Goal: Task Accomplishment & Management: Manage account settings

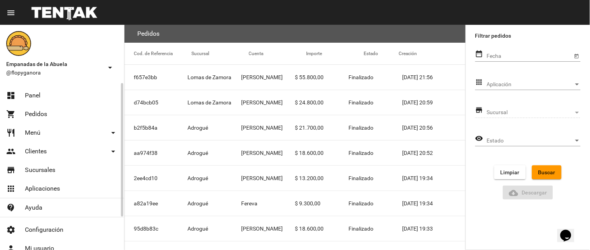
click at [43, 94] on link "dashboard Panel" at bounding box center [62, 95] width 124 height 19
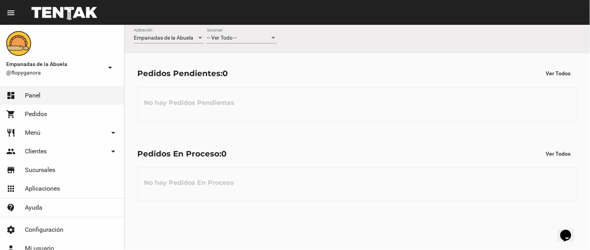
click at [259, 33] on div "-- Ver Todo -- Sucursal" at bounding box center [242, 35] width 70 height 15
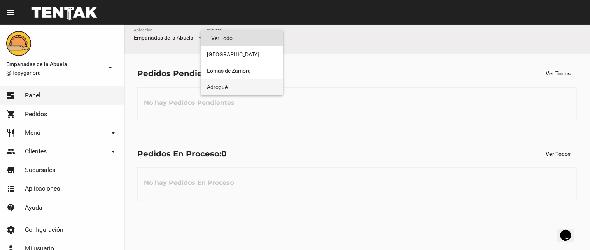
click at [271, 95] on span "Adrogué" at bounding box center [242, 87] width 70 height 16
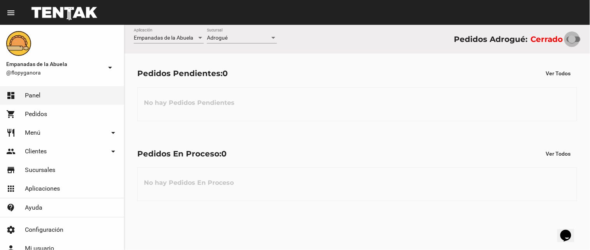
drag, startPoint x: 570, startPoint y: 37, endPoint x: 590, endPoint y: 37, distance: 19.1
click at [590, 37] on div "Empanadas de la Abuela Aplicación Adrogué Sucursal Pedidos Adrogué: Cerrado" at bounding box center [356, 39] width 465 height 29
checkbox input "true"
click at [86, 126] on link "restaurant Menú arrow_drop_down" at bounding box center [62, 133] width 124 height 19
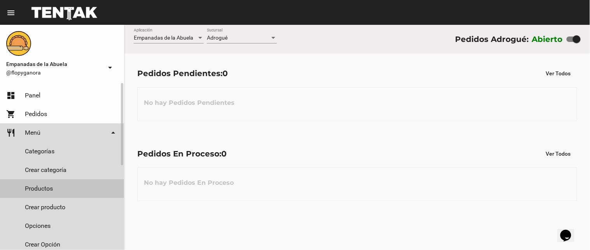
click at [72, 185] on link "Productos" at bounding box center [62, 189] width 124 height 19
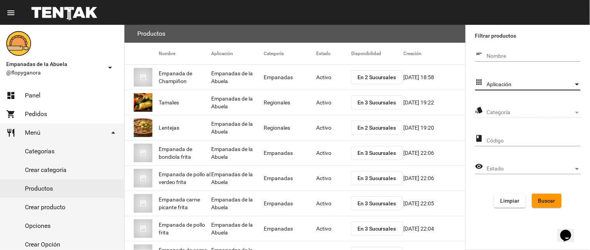
click at [545, 82] on span "Aplicación" at bounding box center [530, 85] width 87 height 6
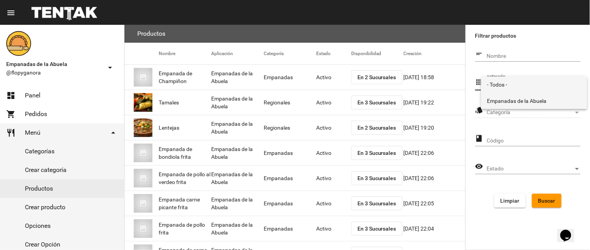
click at [514, 107] on span "Empanadas de la Abuela" at bounding box center [534, 101] width 94 height 16
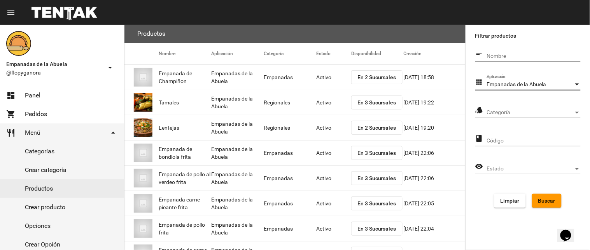
click at [514, 111] on span "Categoría" at bounding box center [530, 113] width 87 height 6
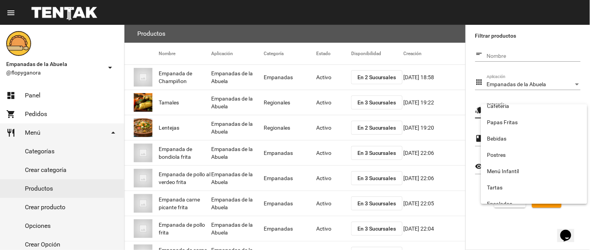
scroll to position [129, 0]
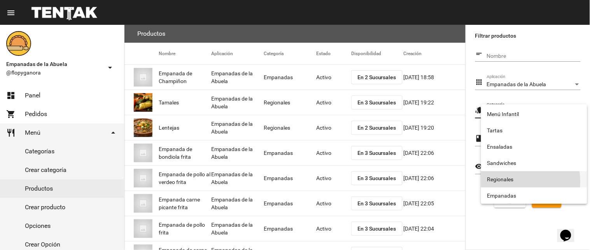
click at [509, 182] on span "Regionales" at bounding box center [534, 179] width 94 height 16
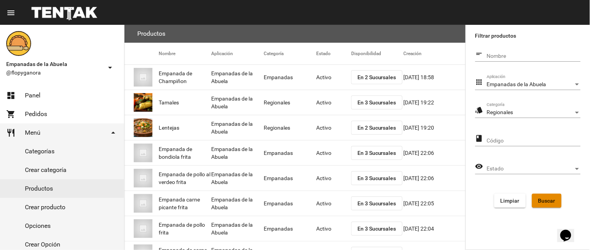
click at [547, 200] on span "Buscar" at bounding box center [546, 201] width 17 height 6
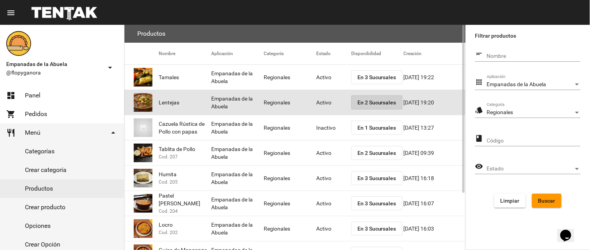
click at [364, 98] on button "En 2 Sucursales" at bounding box center [376, 103] width 51 height 14
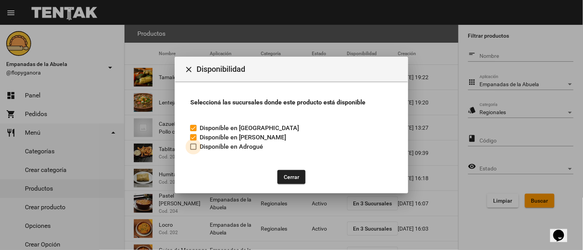
drag, startPoint x: 196, startPoint y: 144, endPoint x: 236, endPoint y: 160, distance: 43.3
click at [196, 145] on div at bounding box center [193, 147] width 6 height 6
click at [193, 150] on input "Disponible en Adrogué" at bounding box center [193, 150] width 0 height 0
checkbox input "true"
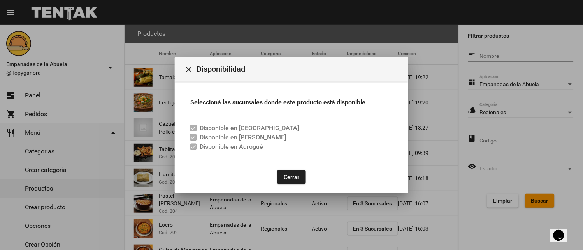
click at [287, 179] on button "Cerrar" at bounding box center [291, 177] width 28 height 14
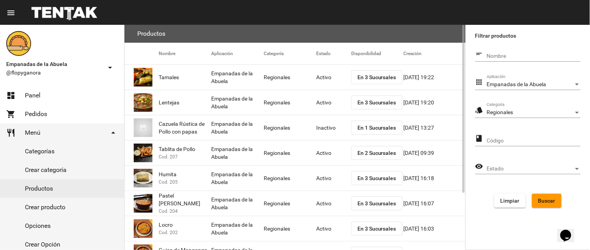
click at [363, 152] on span "En 2 Sucursales" at bounding box center [376, 153] width 39 height 6
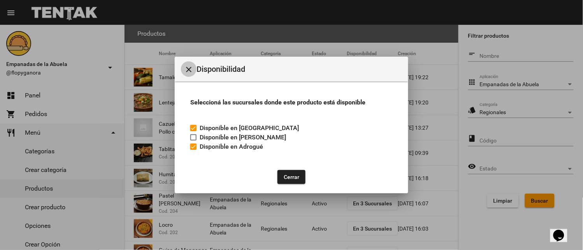
click at [192, 63] on button "close" at bounding box center [189, 69] width 16 height 16
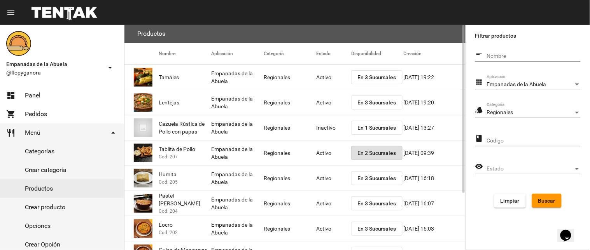
scroll to position [76, 0]
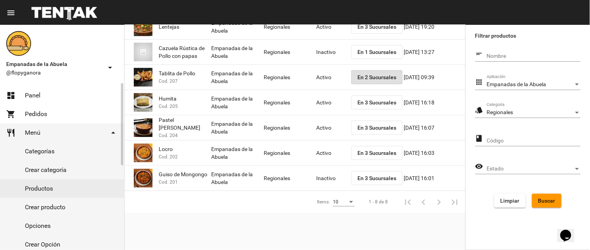
click at [53, 96] on link "dashboard Panel" at bounding box center [62, 95] width 124 height 19
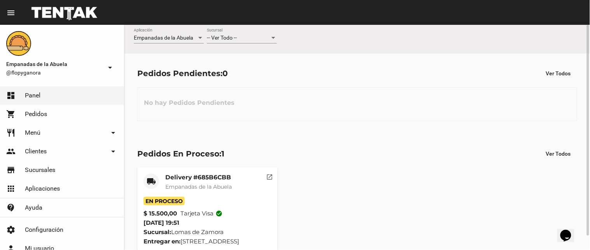
click at [229, 37] on span "-- Ver Todo --" at bounding box center [222, 38] width 30 height 6
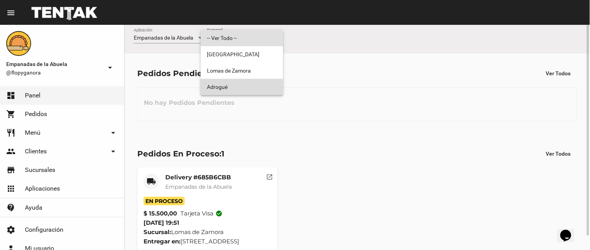
drag, startPoint x: 229, startPoint y: 85, endPoint x: 228, endPoint y: 81, distance: 3.9
click at [228, 86] on span "Adrogué" at bounding box center [242, 87] width 70 height 16
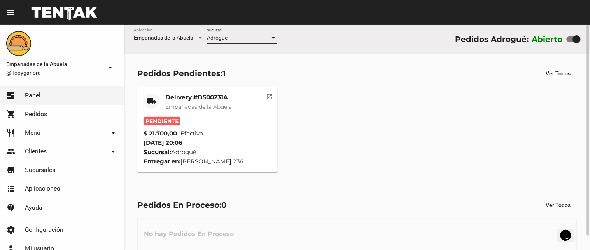
click at [180, 98] on mat-card-title "Delivery #D500231A" at bounding box center [198, 98] width 66 height 8
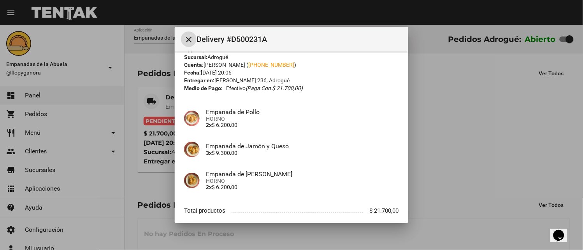
scroll to position [60, 0]
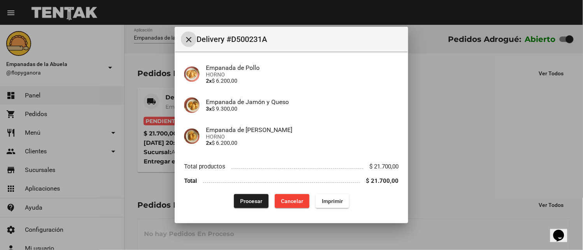
click at [333, 201] on span "Imprimir" at bounding box center [332, 201] width 21 height 6
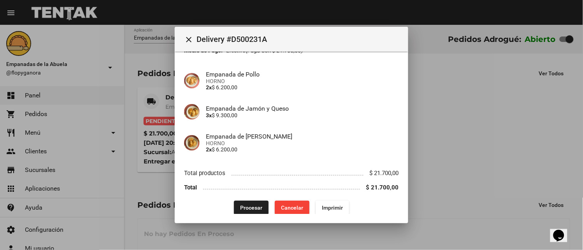
scroll to position [60, 0]
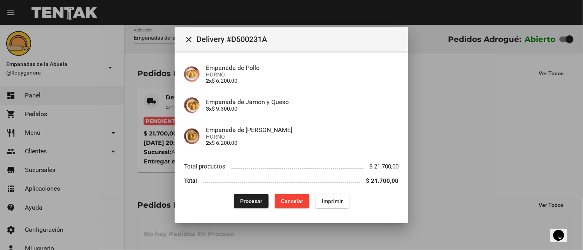
click at [248, 198] on span "Procesar" at bounding box center [251, 201] width 22 height 6
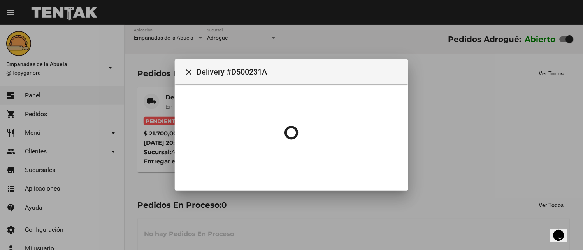
scroll to position [0, 0]
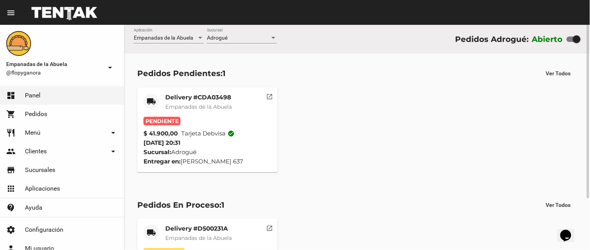
click at [173, 102] on div "Delivery #CDA03498 Empanadas de la Abuela" at bounding box center [198, 105] width 66 height 23
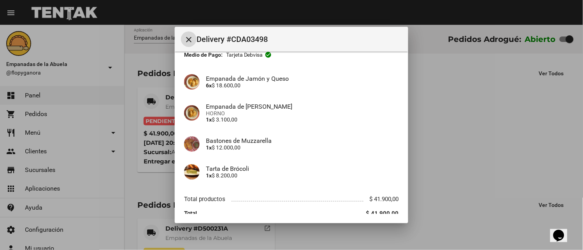
scroll to position [82, 0]
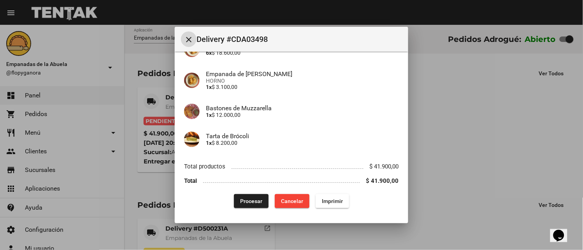
click at [322, 203] on span "Imprimir" at bounding box center [332, 201] width 21 height 6
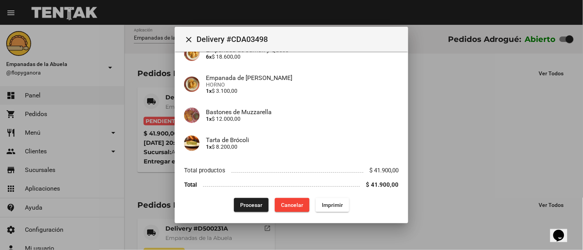
scroll to position [82, 0]
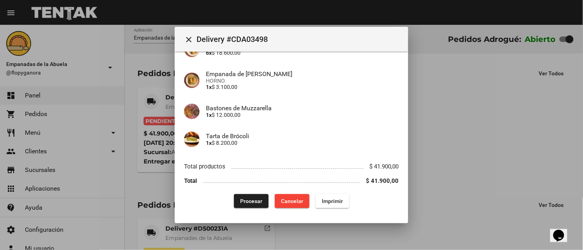
click at [246, 203] on span "Procesar" at bounding box center [251, 201] width 22 height 6
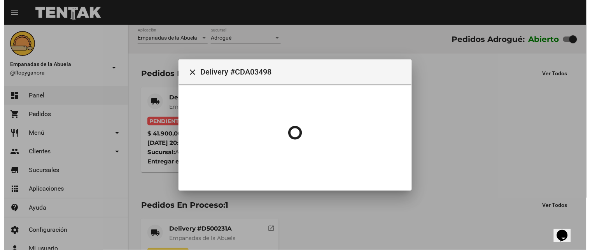
scroll to position [0, 0]
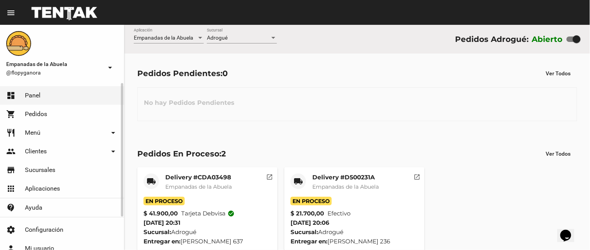
click at [49, 124] on link "restaurant Menú arrow_drop_down" at bounding box center [62, 133] width 124 height 19
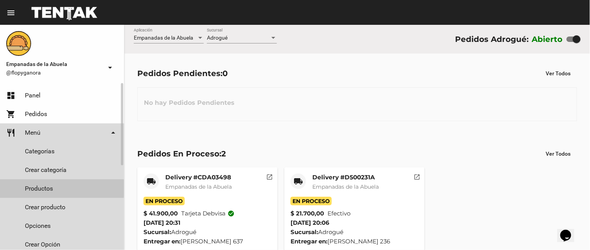
click at [48, 186] on link "Productos" at bounding box center [62, 189] width 124 height 19
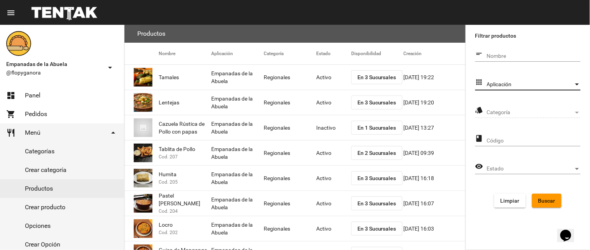
click at [519, 82] on span "Aplicación" at bounding box center [530, 85] width 87 height 6
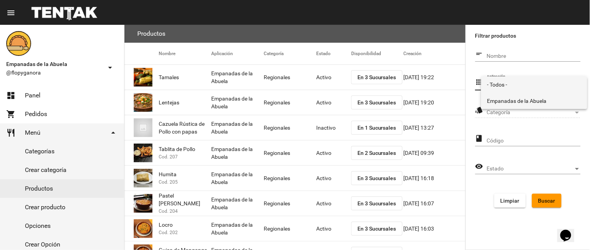
drag, startPoint x: 512, startPoint y: 105, endPoint x: 512, endPoint y: 109, distance: 4.3
click at [511, 105] on span "Empanadas de la Abuela" at bounding box center [534, 101] width 94 height 16
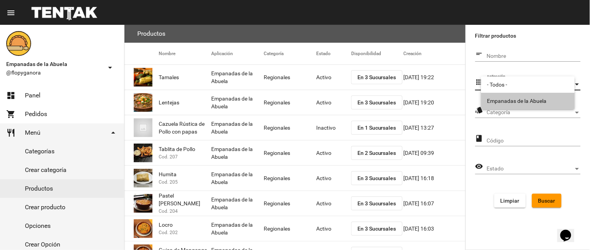
click at [512, 114] on span "Categoría" at bounding box center [530, 113] width 87 height 6
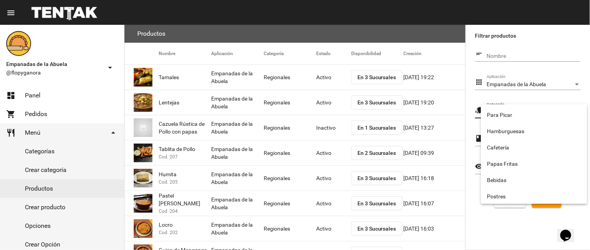
scroll to position [129, 0]
click at [499, 187] on span "Regionales" at bounding box center [534, 179] width 94 height 16
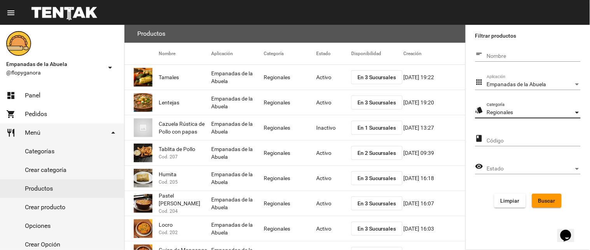
click at [516, 107] on div "Regionales Categoría" at bounding box center [534, 110] width 94 height 15
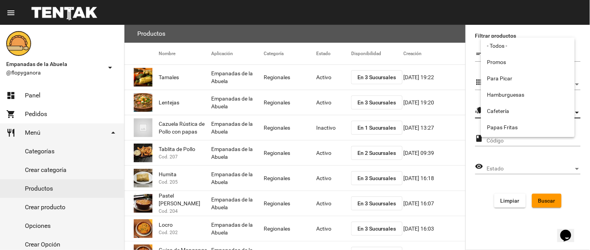
scroll to position [129, 0]
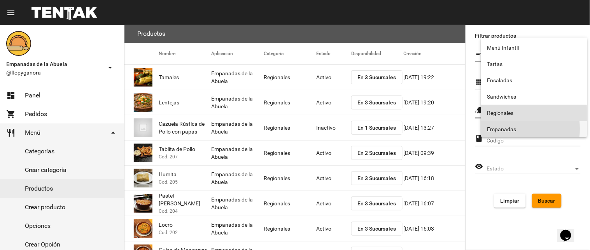
click at [504, 129] on span "Empanadas" at bounding box center [534, 129] width 94 height 16
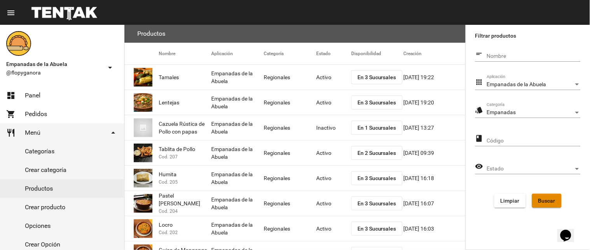
drag, startPoint x: 544, startPoint y: 200, endPoint x: 547, endPoint y: 196, distance: 5.5
click at [545, 201] on span "Buscar" at bounding box center [546, 201] width 17 height 6
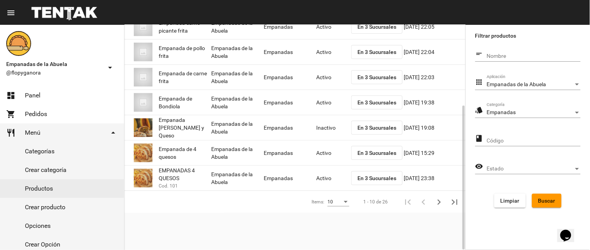
scroll to position [0, 0]
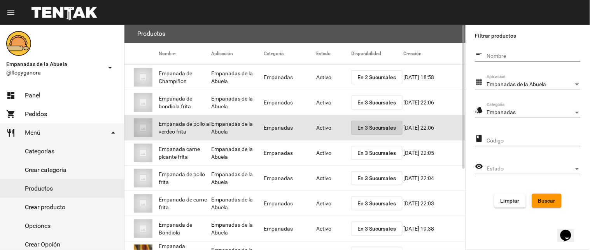
click at [378, 125] on span "En 3 Sucursales" at bounding box center [376, 128] width 39 height 6
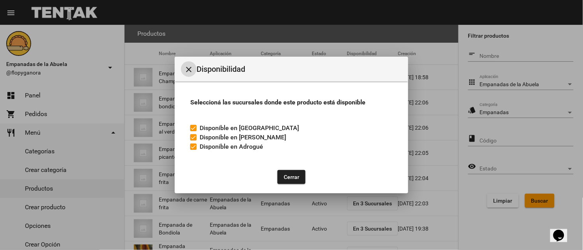
click at [195, 144] on label "Disponible en Adrogué" at bounding box center [226, 146] width 73 height 9
click at [193, 150] on input "Disponible en Adrogué" at bounding box center [193, 150] width 0 height 0
checkbox input "false"
drag, startPoint x: 299, startPoint y: 179, endPoint x: 301, endPoint y: 165, distance: 14.3
click at [298, 179] on button "Cerrar" at bounding box center [291, 177] width 28 height 14
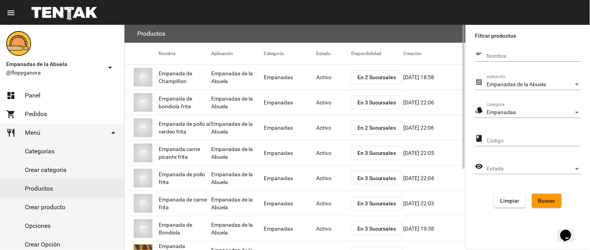
click at [327, 127] on mat-cell "Activo" at bounding box center [333, 127] width 35 height 25
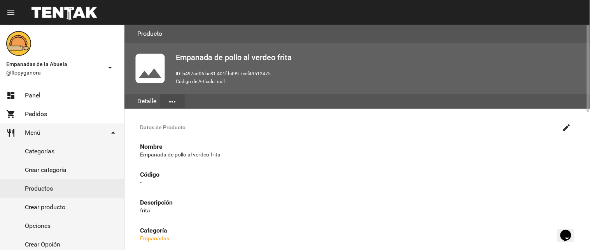
click at [568, 126] on mat-icon "create" at bounding box center [566, 127] width 9 height 9
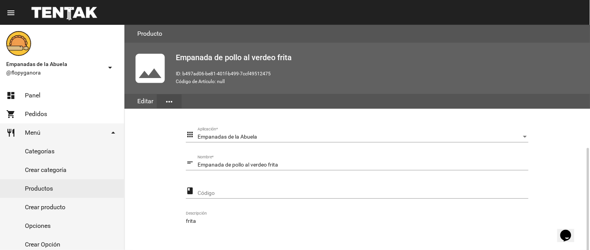
scroll to position [156, 0]
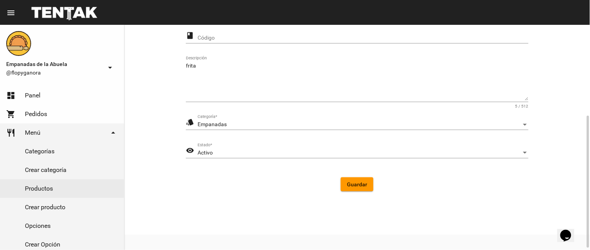
click at [239, 155] on div "Activo" at bounding box center [360, 153] width 324 height 6
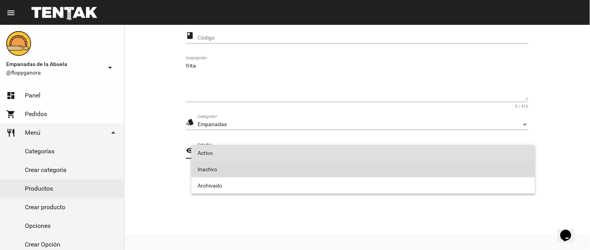
click at [244, 173] on span "Inactivo" at bounding box center [363, 169] width 331 height 16
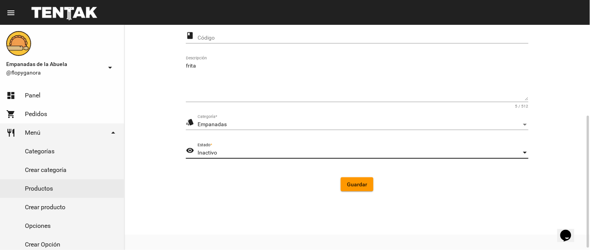
click at [358, 184] on span "Guardar" at bounding box center [357, 185] width 20 height 6
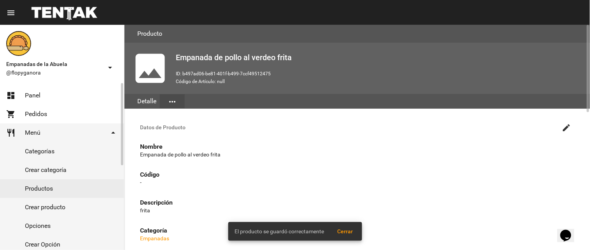
click at [52, 185] on link "Productos" at bounding box center [62, 189] width 124 height 19
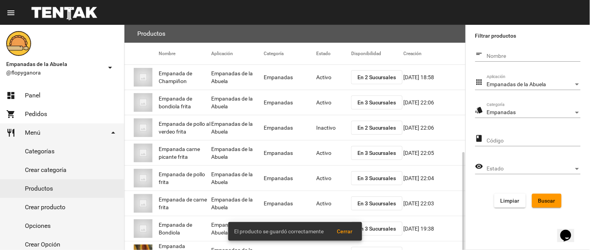
scroll to position [126, 0]
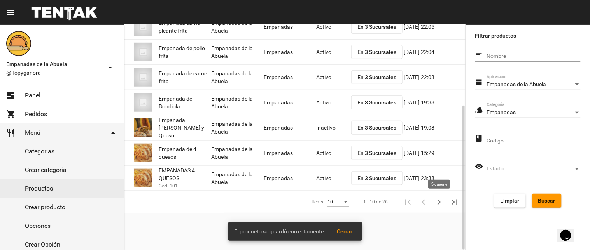
click at [436, 201] on icon "Siguiente" at bounding box center [439, 202] width 11 height 11
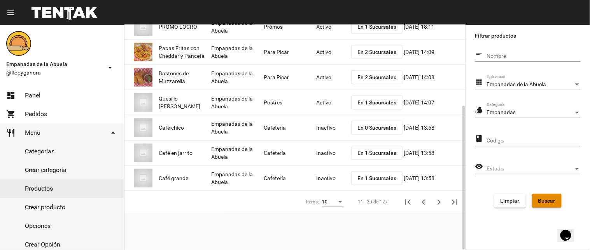
click at [543, 199] on span "Buscar" at bounding box center [546, 201] width 17 height 6
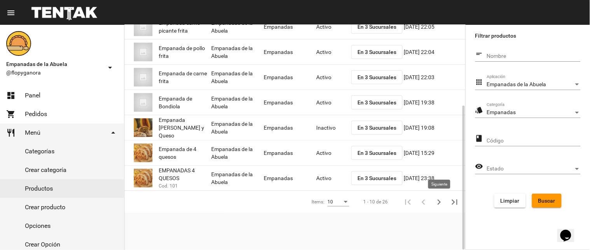
click at [435, 199] on icon "Siguiente" at bounding box center [439, 202] width 11 height 11
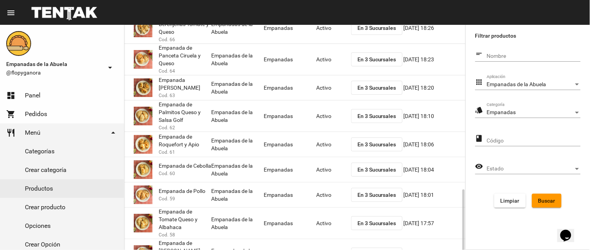
scroll to position [152, 0]
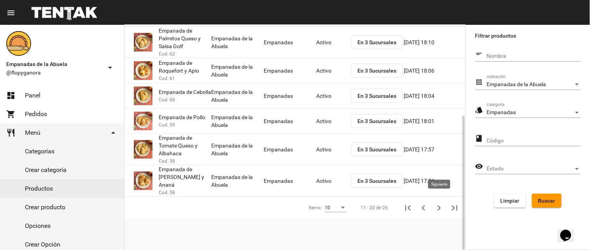
click at [432, 203] on button "Siguiente" at bounding box center [439, 208] width 16 height 16
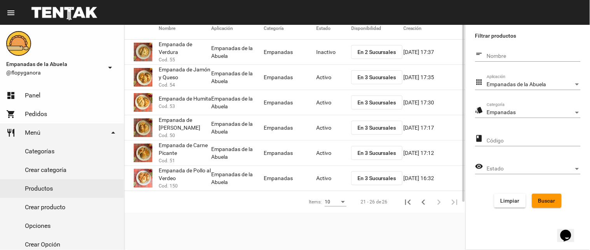
scroll to position [0, 0]
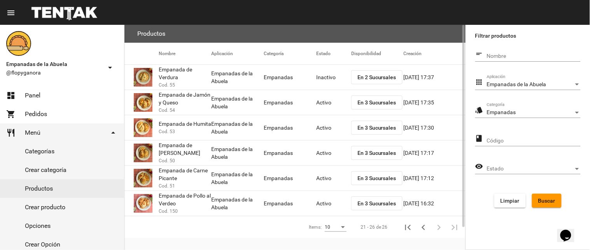
click at [370, 204] on span "En 3 Sucursales" at bounding box center [376, 204] width 39 height 6
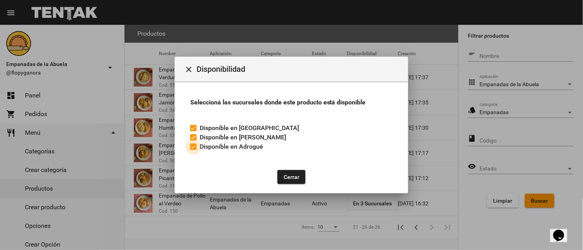
click at [195, 147] on div at bounding box center [193, 147] width 6 height 6
click at [193, 150] on input "Disponible en Adrogué" at bounding box center [193, 150] width 0 height 0
checkbox input "false"
click at [288, 177] on button "Cerrar" at bounding box center [291, 177] width 28 height 14
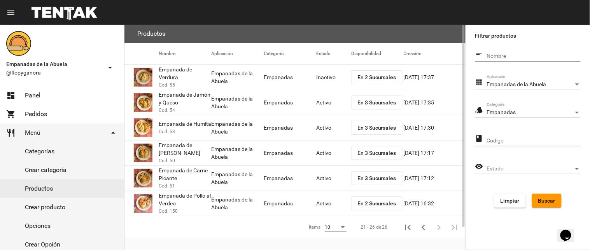
click at [325, 201] on mat-cell "Activo" at bounding box center [333, 203] width 35 height 25
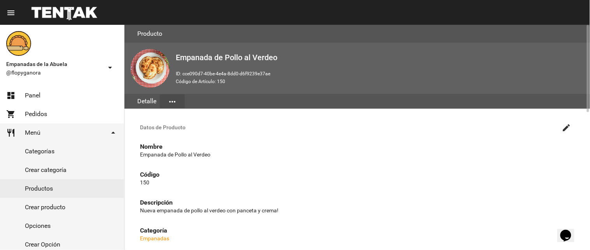
click at [564, 123] on mat-icon "create" at bounding box center [566, 127] width 9 height 9
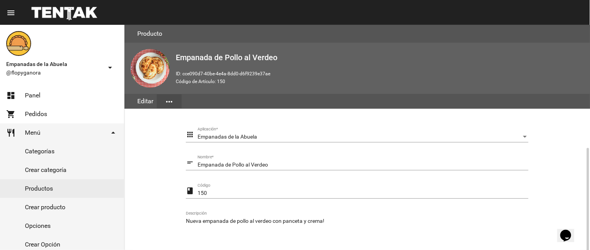
scroll to position [159, 0]
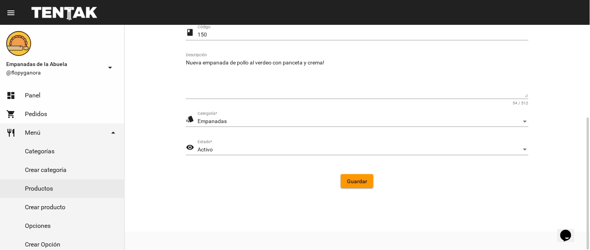
click at [264, 147] on div "Activo" at bounding box center [360, 150] width 324 height 6
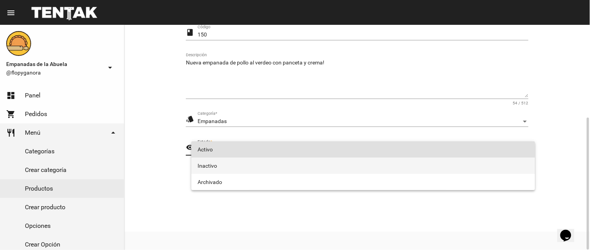
click at [264, 166] on span "Inactivo" at bounding box center [363, 166] width 331 height 16
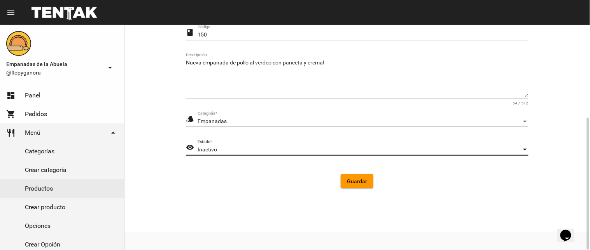
click at [346, 177] on button "Guardar" at bounding box center [357, 182] width 33 height 14
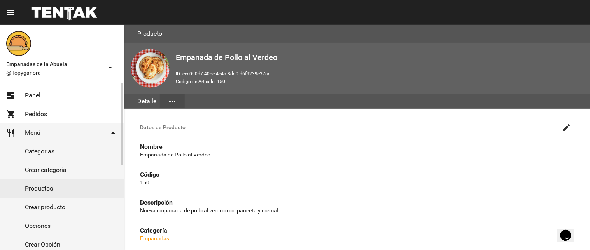
click at [45, 88] on link "dashboard Panel" at bounding box center [62, 95] width 124 height 19
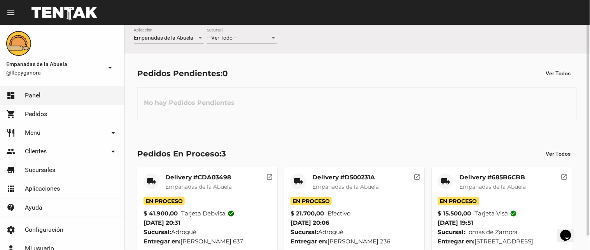
click at [265, 39] on div "-- Ver Todo --" at bounding box center [238, 38] width 63 height 6
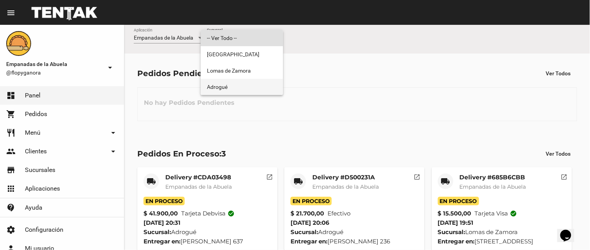
click at [247, 86] on span "Adrogué" at bounding box center [242, 87] width 70 height 16
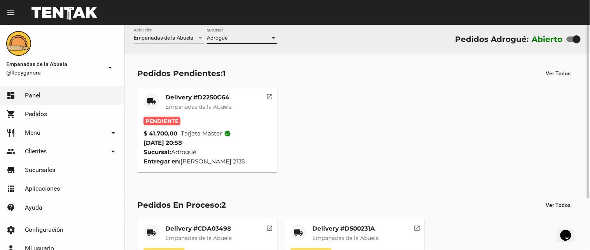
click at [184, 105] on span "Empanadas de la Abuela" at bounding box center [198, 106] width 66 height 7
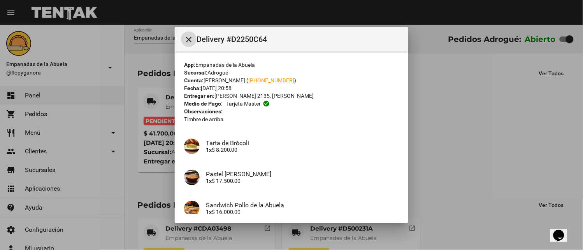
scroll to position [69, 0]
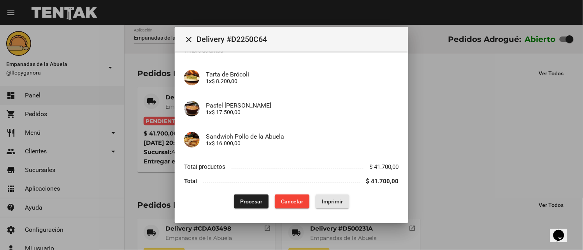
click at [324, 201] on span "Imprimir" at bounding box center [332, 202] width 21 height 6
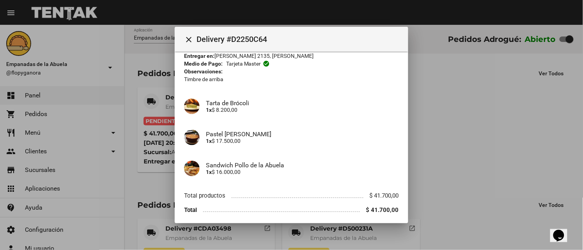
scroll to position [69, 0]
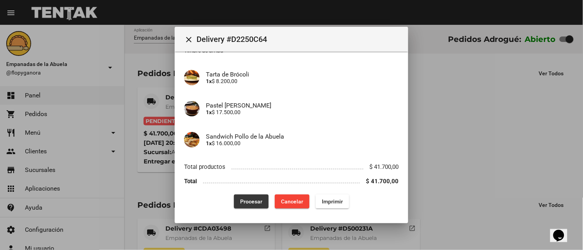
click at [249, 203] on span "Procesar" at bounding box center [251, 202] width 22 height 6
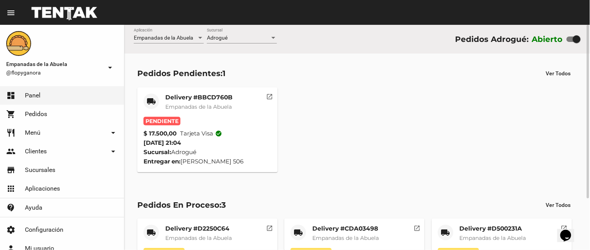
click at [187, 99] on mat-card-title "Delivery #BBCD760B" at bounding box center [198, 98] width 67 height 8
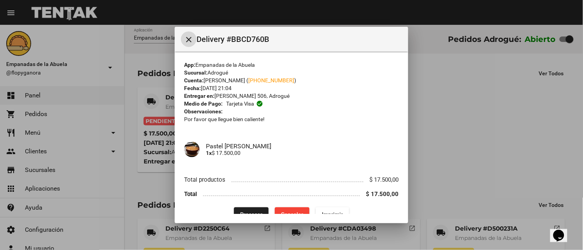
scroll to position [13, 0]
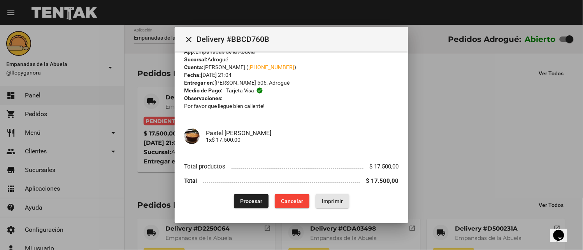
click at [325, 204] on span "Imprimir" at bounding box center [332, 201] width 21 height 6
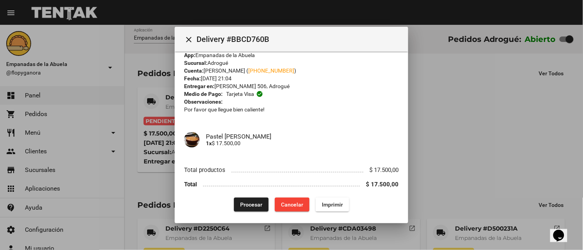
scroll to position [13, 0]
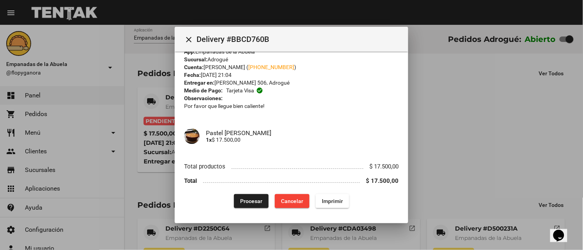
click at [235, 194] on button "Procesar" at bounding box center [251, 201] width 35 height 14
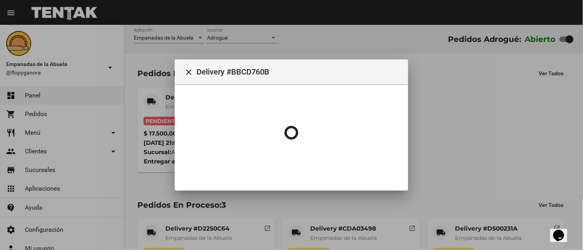
scroll to position [0, 0]
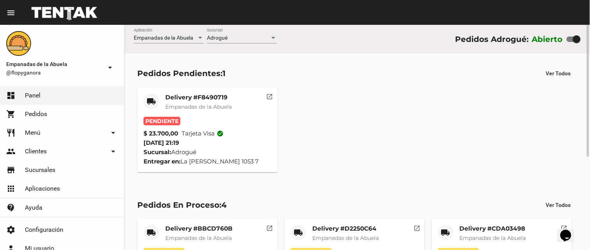
click at [195, 111] on div "Delivery #F8490719 Empanadas de la Abuela" at bounding box center [198, 105] width 66 height 23
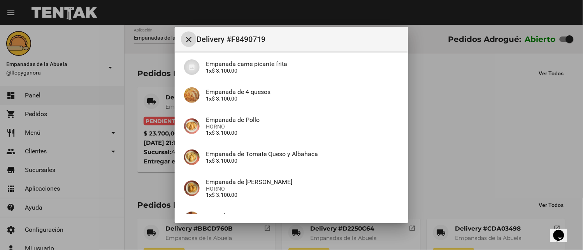
scroll to position [144, 0]
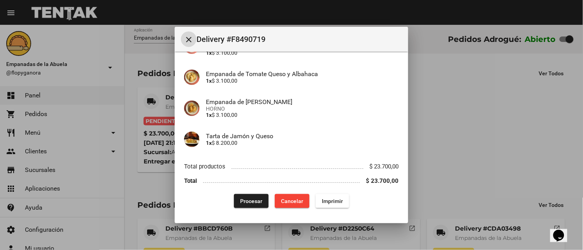
click at [327, 199] on span "Imprimir" at bounding box center [332, 201] width 21 height 6
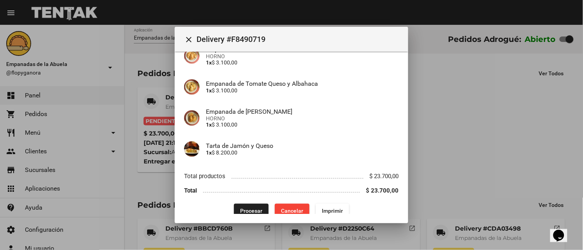
scroll to position [144, 0]
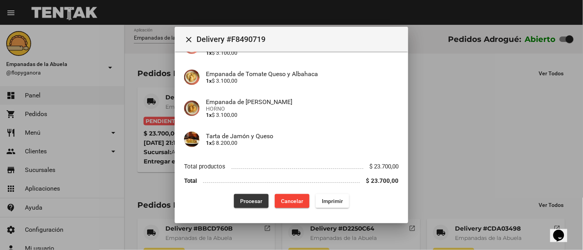
drag, startPoint x: 238, startPoint y: 196, endPoint x: 228, endPoint y: 190, distance: 11.5
click at [240, 196] on button "Procesar" at bounding box center [251, 201] width 35 height 14
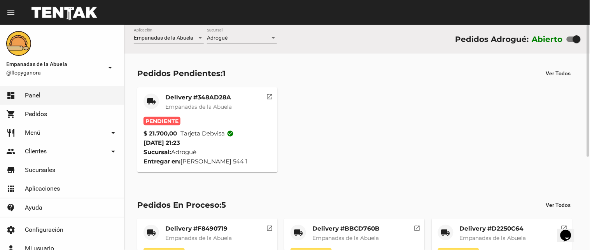
click at [185, 98] on mat-card-title "Delivery #348AD28A" at bounding box center [198, 98] width 66 height 8
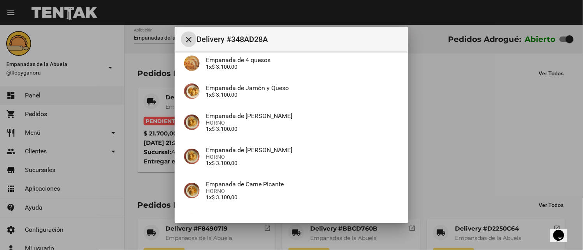
scroll to position [178, 0]
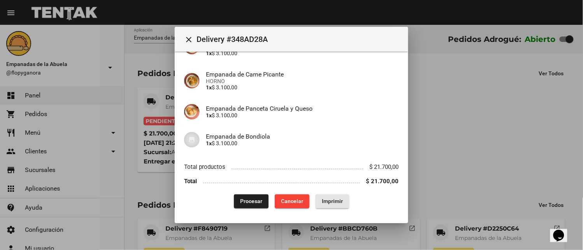
click at [327, 199] on span "Imprimir" at bounding box center [332, 202] width 21 height 6
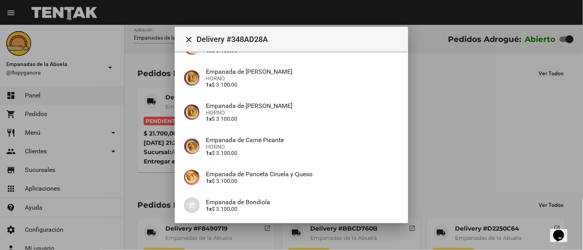
scroll to position [178, 0]
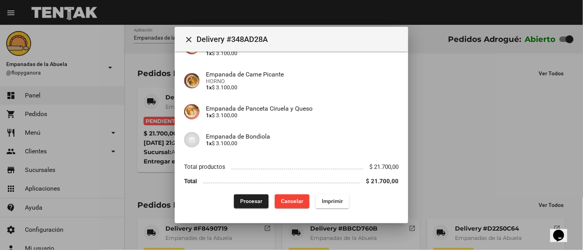
click at [249, 200] on span "Procesar" at bounding box center [251, 202] width 22 height 6
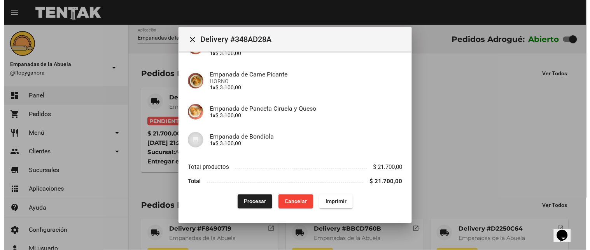
scroll to position [0, 0]
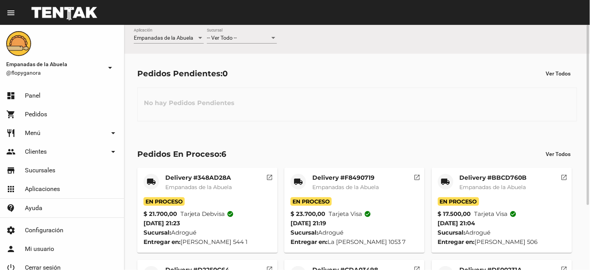
click at [243, 40] on div "-- Ver Todo --" at bounding box center [238, 38] width 63 height 6
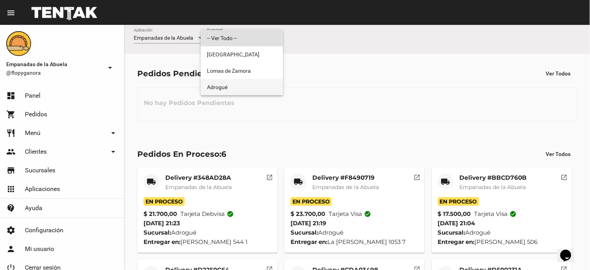
click at [229, 84] on span "Adrogué" at bounding box center [242, 87] width 70 height 16
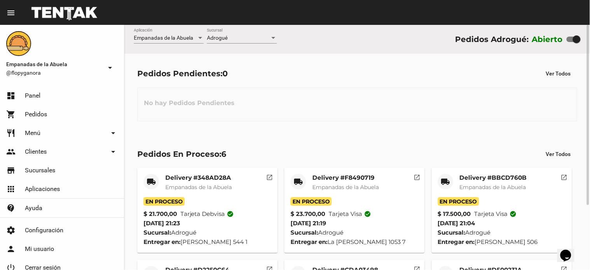
click at [402, 103] on div "No hay Pedidos Pendientes" at bounding box center [357, 104] width 440 height 34
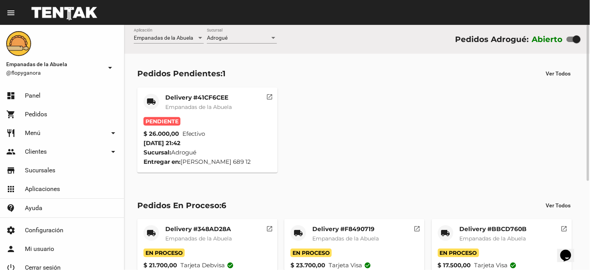
click at [199, 96] on mat-card-title "Delivery #41CF6CEE" at bounding box center [198, 98] width 66 height 8
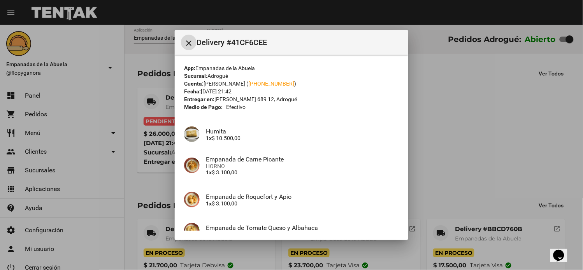
scroll to position [131, 0]
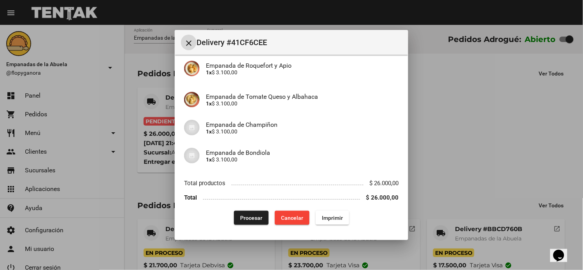
click at [327, 218] on span "Imprimir" at bounding box center [332, 218] width 21 height 6
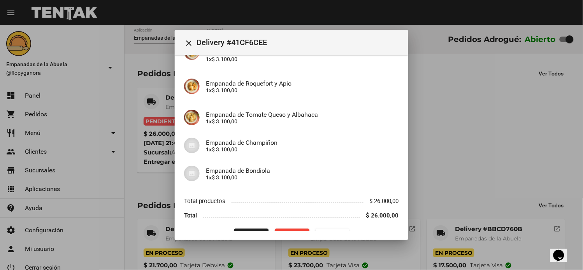
scroll to position [131, 0]
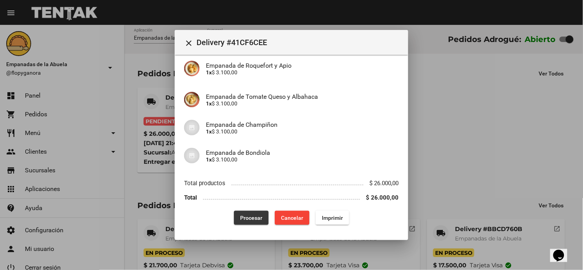
click at [243, 220] on span "Procesar" at bounding box center [251, 218] width 22 height 6
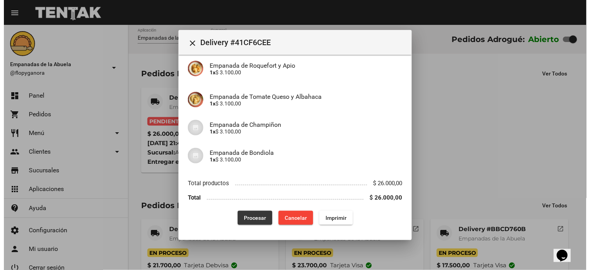
scroll to position [0, 0]
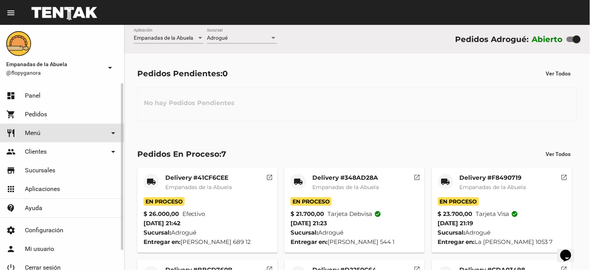
click at [49, 133] on link "restaurant Menú arrow_drop_down" at bounding box center [62, 133] width 124 height 19
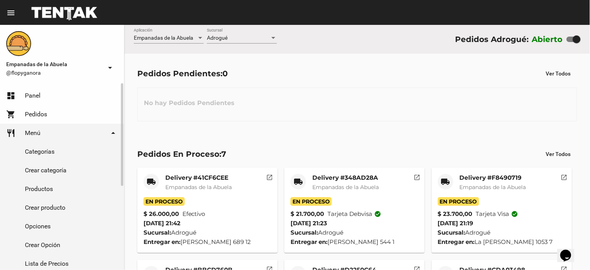
click at [47, 192] on link "Productos" at bounding box center [62, 189] width 124 height 19
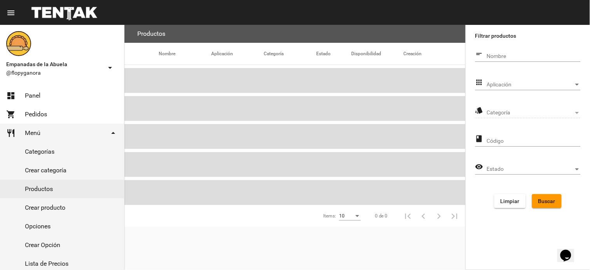
click at [494, 79] on div "Aplicación Aplicación" at bounding box center [534, 82] width 94 height 15
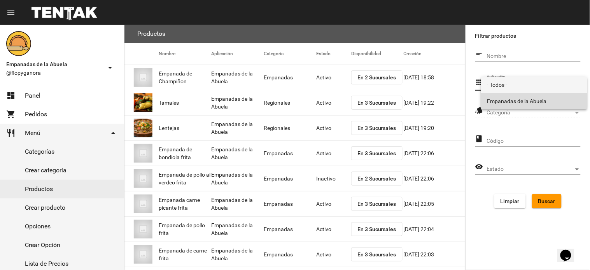
click at [503, 98] on span "Empanadas de la Abuela" at bounding box center [534, 101] width 94 height 16
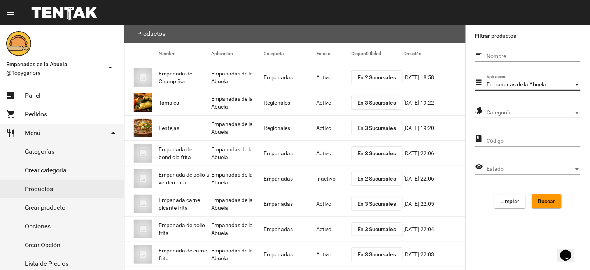
click at [506, 114] on span "Categoría" at bounding box center [530, 113] width 87 height 6
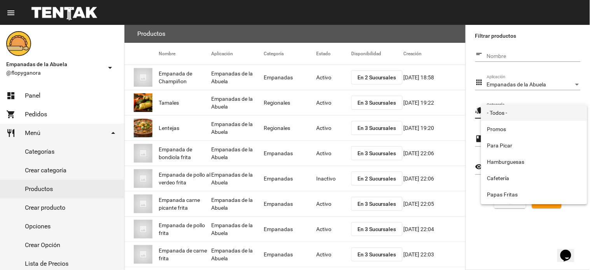
scroll to position [129, 0]
click at [511, 189] on span "Empanadas" at bounding box center [534, 196] width 94 height 16
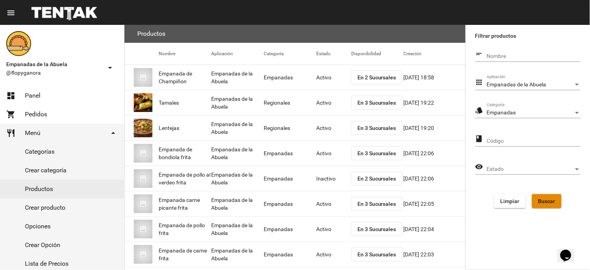
click at [550, 204] on button "Buscar" at bounding box center [547, 201] width 30 height 14
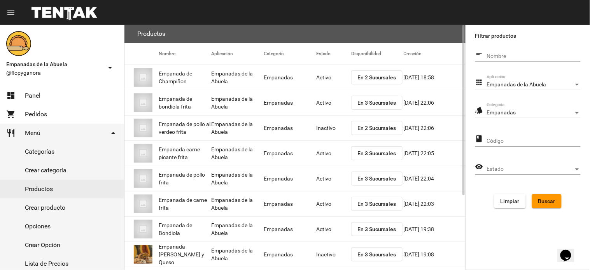
click at [357, 78] on span "En 2 Sucursales" at bounding box center [376, 77] width 39 height 6
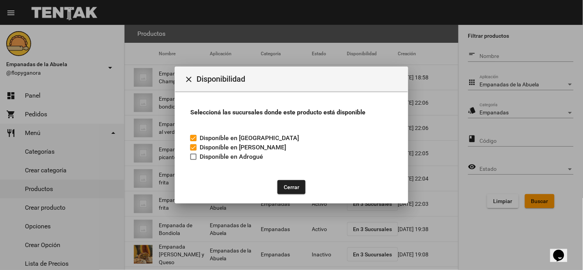
click at [289, 185] on button "Cerrar" at bounding box center [291, 187] width 28 height 14
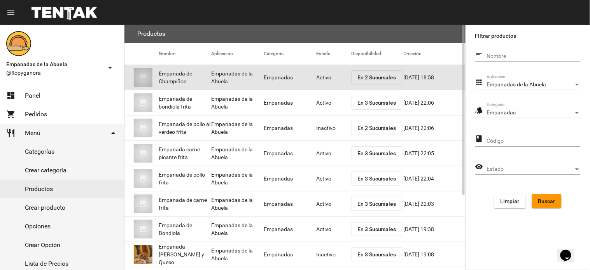
click at [324, 74] on mat-cell "Activo" at bounding box center [333, 77] width 35 height 25
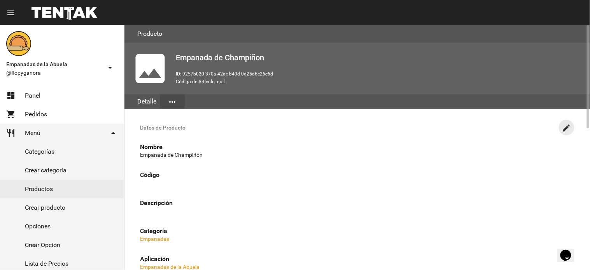
click at [563, 127] on mat-icon "create" at bounding box center [566, 127] width 9 height 9
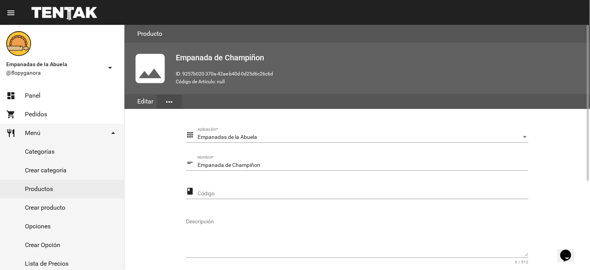
scroll to position [139, 0]
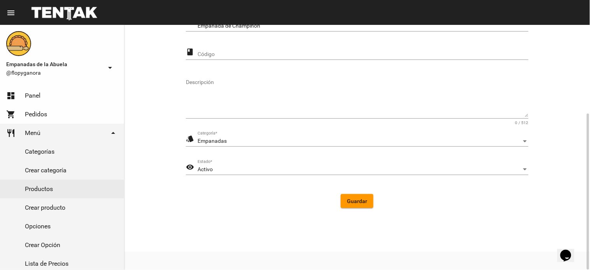
click at [254, 172] on div "Activo" at bounding box center [360, 169] width 324 height 6
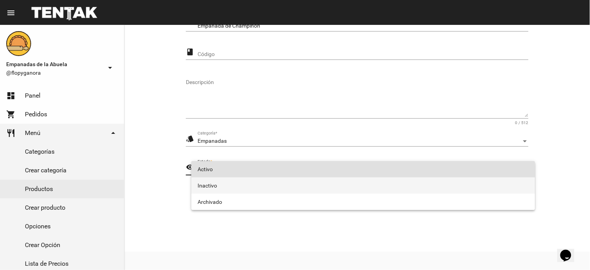
click at [242, 191] on span "Inactivo" at bounding box center [363, 185] width 331 height 16
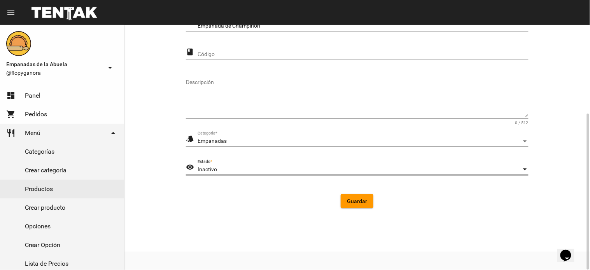
click at [344, 200] on button "Guardar" at bounding box center [357, 201] width 33 height 14
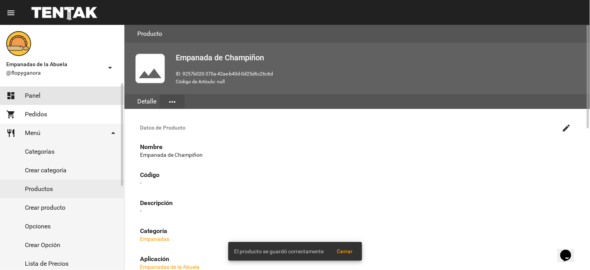
click at [25, 94] on span "Panel" at bounding box center [33, 96] width 16 height 8
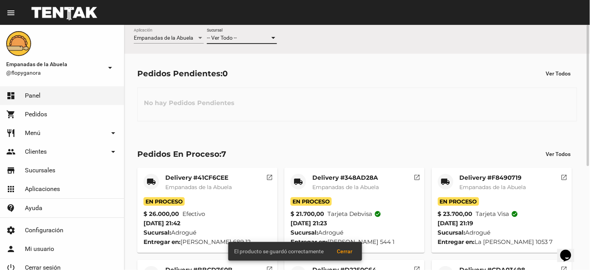
click at [238, 36] on div "-- Ver Todo --" at bounding box center [238, 38] width 63 height 6
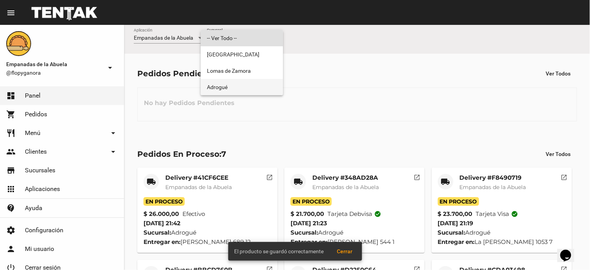
click at [218, 90] on span "Adrogué" at bounding box center [242, 87] width 70 height 16
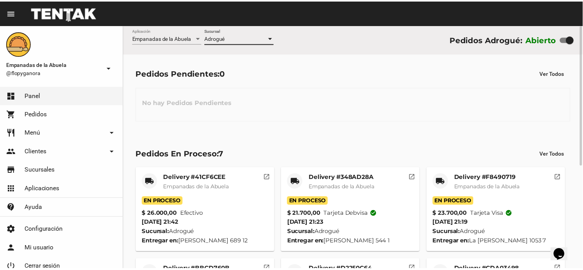
scroll to position [180, 0]
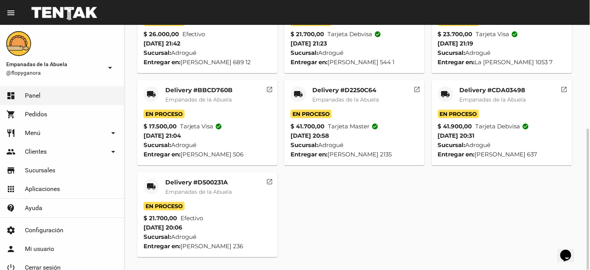
click at [149, 185] on mat-icon "local_shipping" at bounding box center [151, 186] width 9 height 9
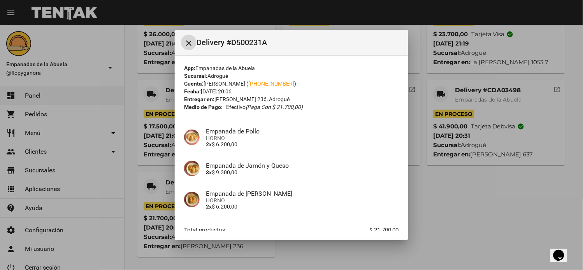
scroll to position [47, 0]
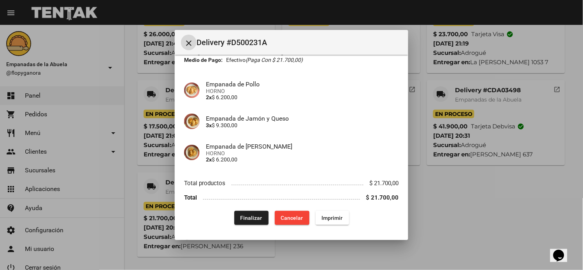
click at [250, 211] on div "App: Empanadas de la Abuela Sucursal: Adrogué Cuenta: lucas mata ( +54 11649875…" at bounding box center [291, 121] width 215 height 208
click at [251, 215] on span "Finalizar" at bounding box center [251, 218] width 22 height 6
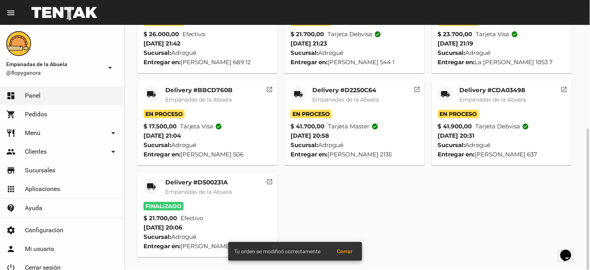
click at [440, 93] on div "local_shipping" at bounding box center [446, 94] width 16 height 16
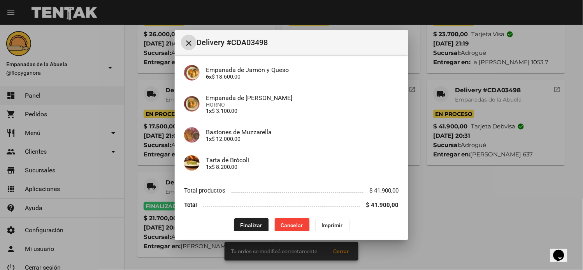
scroll to position [69, 0]
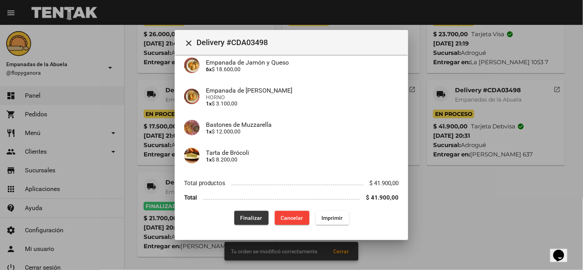
click at [254, 222] on button "Finalizar" at bounding box center [251, 218] width 34 height 14
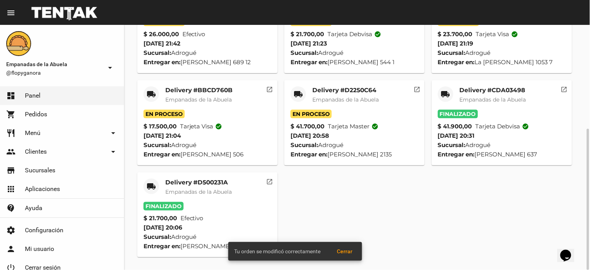
click at [296, 98] on mat-icon "local_shipping" at bounding box center [298, 93] width 9 height 9
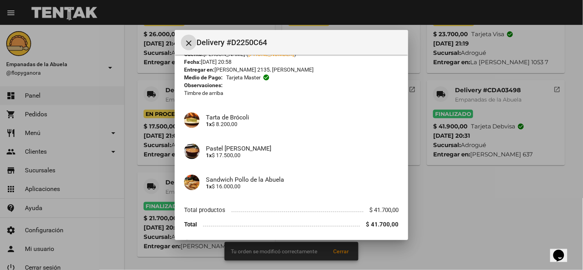
scroll to position [56, 0]
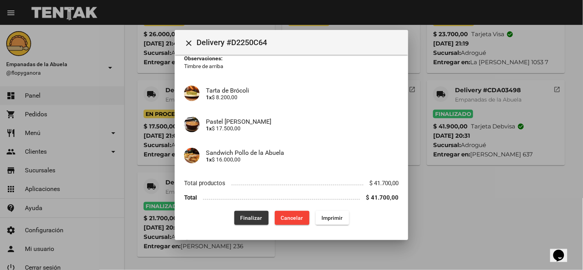
click at [248, 216] on span "Finalizar" at bounding box center [251, 218] width 22 height 6
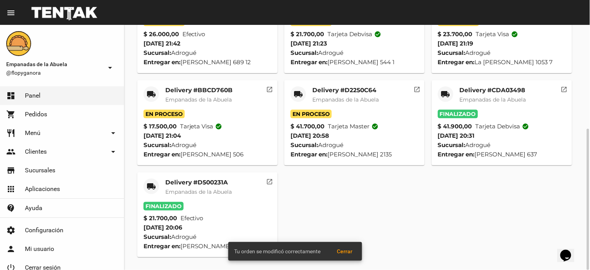
click at [151, 94] on mat-icon "local_shipping" at bounding box center [151, 93] width 9 height 9
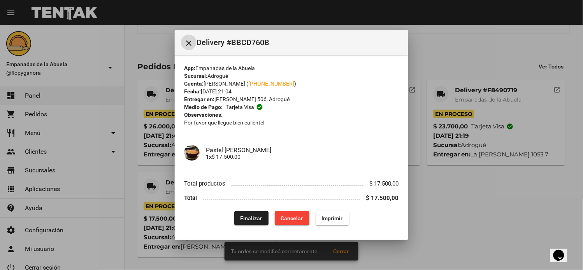
scroll to position [0, 0]
click at [242, 215] on span "Finalizar" at bounding box center [251, 218] width 22 height 6
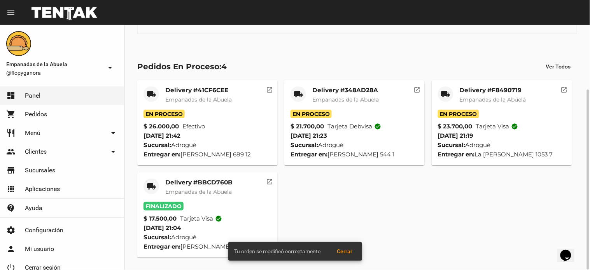
click at [440, 91] on div "local_shipping" at bounding box center [446, 94] width 16 height 16
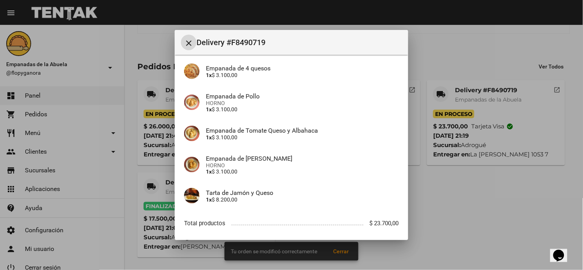
scroll to position [131, 0]
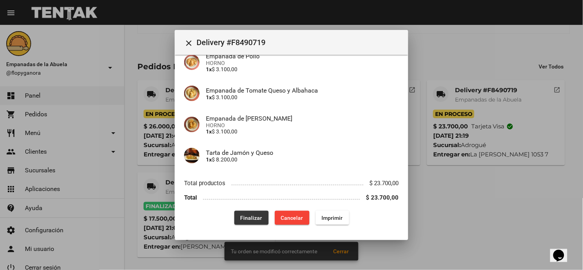
click at [247, 219] on span "Finalizar" at bounding box center [251, 218] width 22 height 6
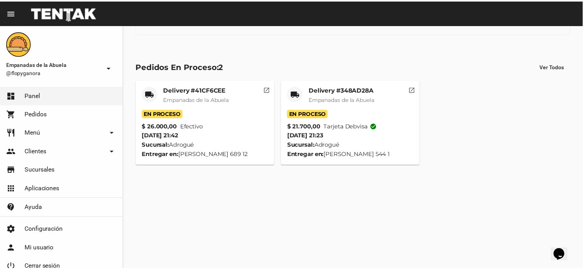
scroll to position [0, 0]
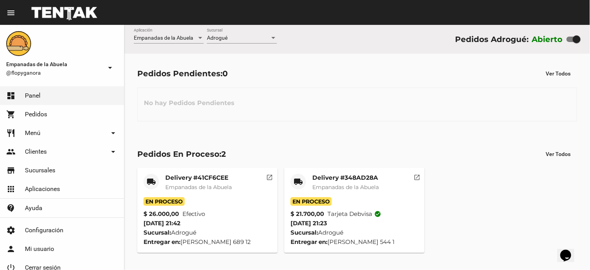
click at [327, 179] on mat-card-title "Delivery #348AD28A" at bounding box center [345, 178] width 66 height 8
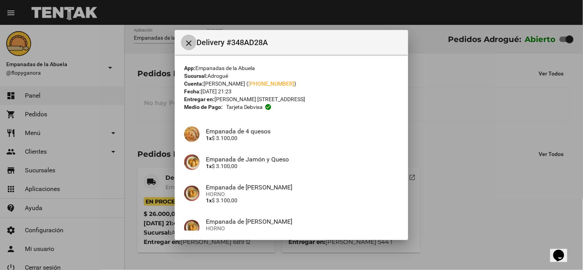
click at [184, 40] on mat-icon "close" at bounding box center [188, 42] width 9 height 9
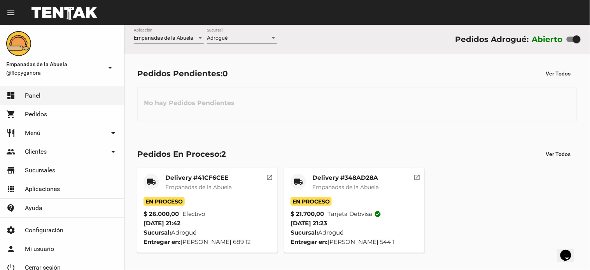
click at [358, 184] on span "Empanadas de la Abuela" at bounding box center [345, 187] width 66 height 7
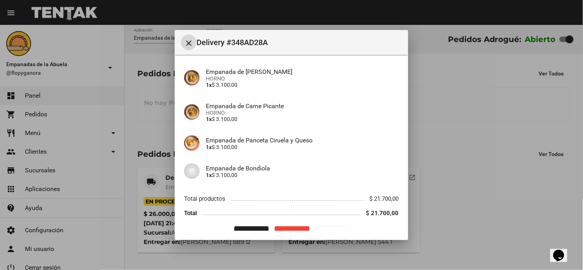
scroll to position [165, 0]
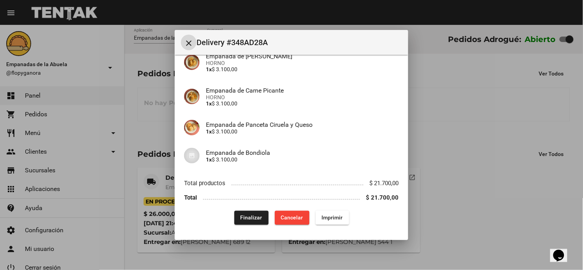
click at [258, 220] on span "Finalizar" at bounding box center [251, 218] width 22 height 6
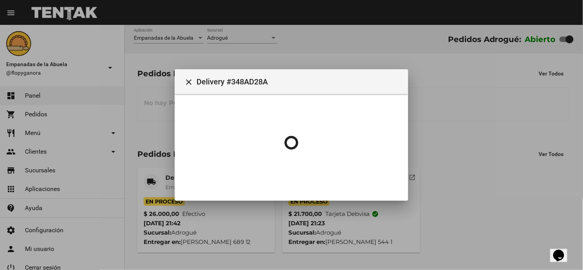
scroll to position [0, 0]
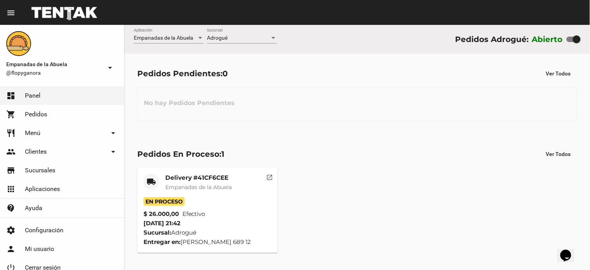
click at [232, 183] on div "Delivery #41CF6CEE Empanadas de la Abuela" at bounding box center [198, 185] width 66 height 23
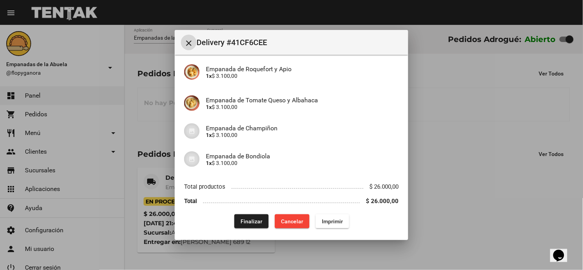
scroll to position [131, 0]
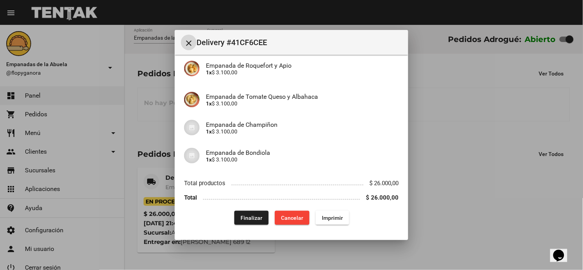
click at [236, 221] on button "Finalizar" at bounding box center [251, 218] width 34 height 14
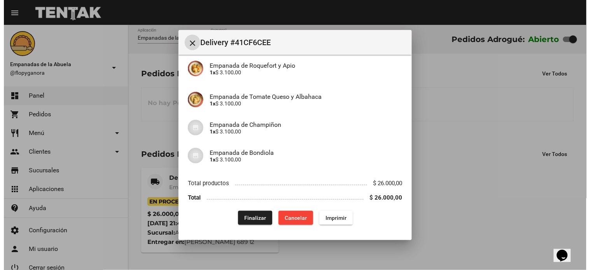
scroll to position [0, 0]
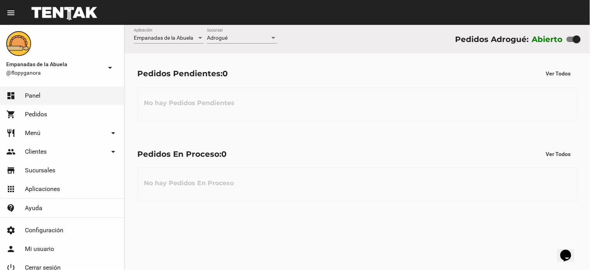
click at [226, 25] on div "Empanadas de la Abuela Aplicación Adrogué Sucursal Pedidos Adrogué: Abierto" at bounding box center [356, 39] width 465 height 29
click at [230, 26] on div "Empanadas de la Abuela Aplicación Adrogué Sucursal Pedidos Adrogué: Abierto" at bounding box center [356, 39] width 465 height 29
click at [230, 37] on div "Adrogué" at bounding box center [238, 38] width 63 height 6
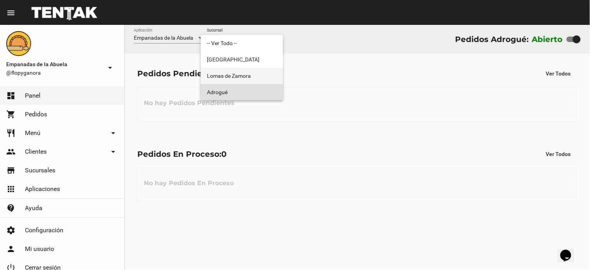
click at [234, 69] on span "Lomas de Zamora" at bounding box center [242, 76] width 70 height 16
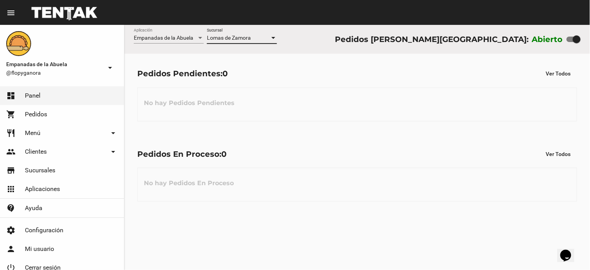
click at [240, 37] on span "Lomas de Zamora" at bounding box center [229, 38] width 44 height 6
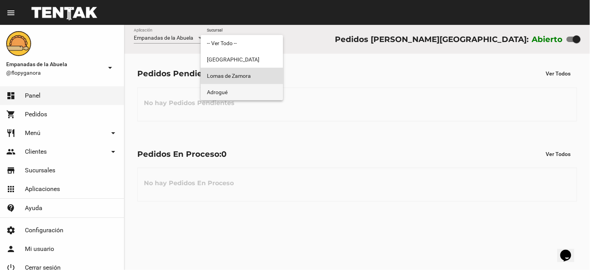
click at [239, 91] on span "Adrogué" at bounding box center [242, 92] width 70 height 16
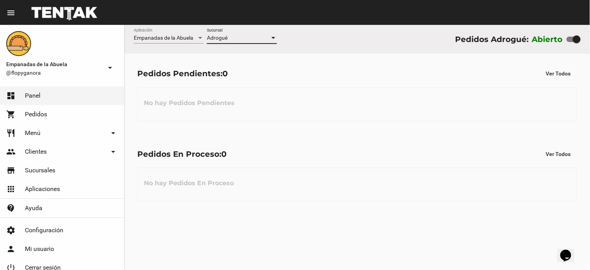
click at [258, 40] on div "Adrogué" at bounding box center [238, 38] width 63 height 6
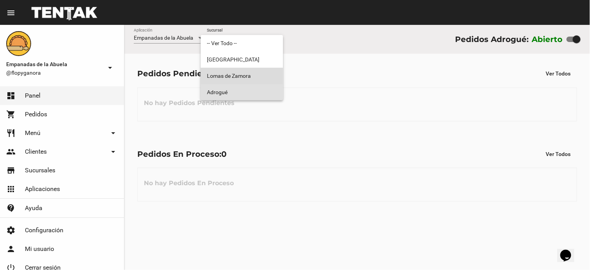
click at [250, 76] on span "Lomas de Zamora" at bounding box center [242, 76] width 70 height 16
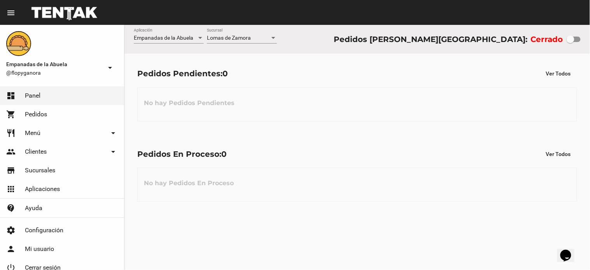
click at [243, 28] on div "Lomas de Zamora Sucursal" at bounding box center [242, 35] width 70 height 15
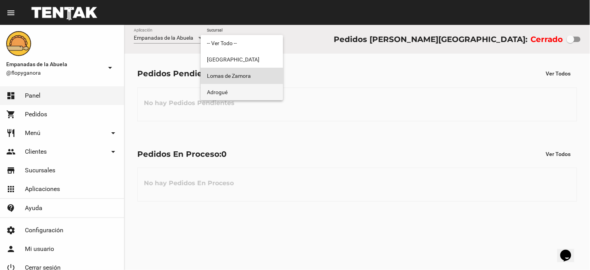
click at [235, 92] on span "Adrogué" at bounding box center [242, 92] width 70 height 16
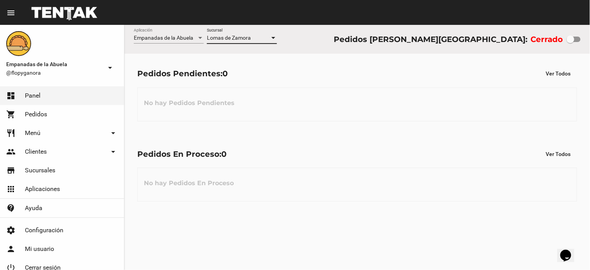
checkbox input "true"
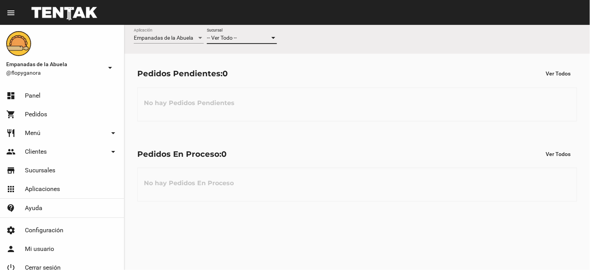
click at [235, 36] on span "-- Ver Todo --" at bounding box center [222, 38] width 30 height 6
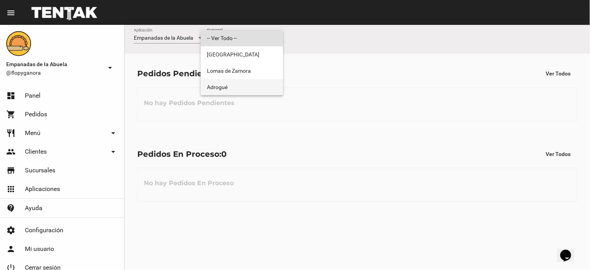
click at [222, 84] on span "Adrogué" at bounding box center [242, 87] width 70 height 16
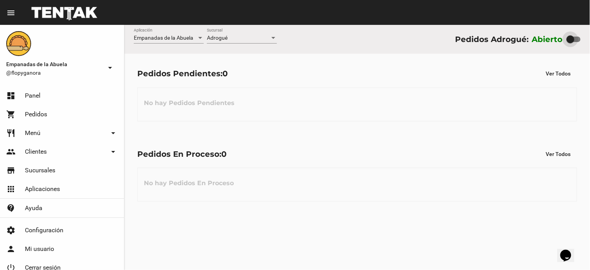
drag, startPoint x: 576, startPoint y: 38, endPoint x: 376, endPoint y: 29, distance: 200.5
click at [563, 41] on div "Abierto" at bounding box center [556, 39] width 49 height 12
checkbox input "false"
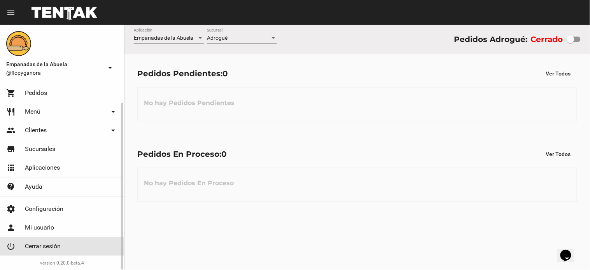
click at [58, 241] on link "power_settings_new Cerrar sesión" at bounding box center [62, 246] width 124 height 19
